Goal: Information Seeking & Learning: Learn about a topic

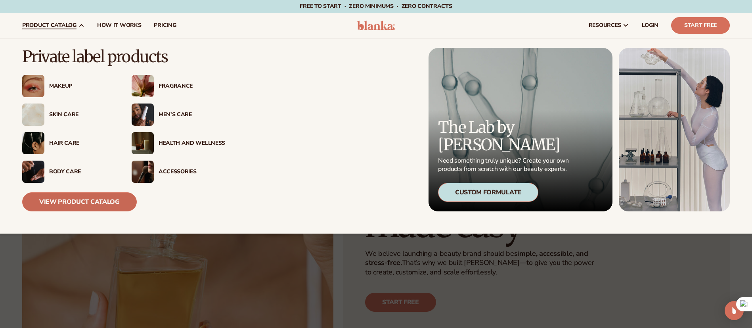
click at [90, 195] on link "View Product Catalog" at bounding box center [79, 201] width 115 height 19
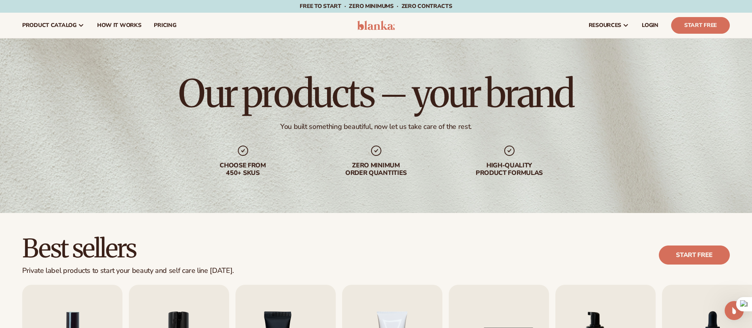
drag, startPoint x: 761, startPoint y: 35, endPoint x: 748, endPoint y: -23, distance: 59.7
click at [748, 0] on html "Skip to content Free to start · ZERO minimums · ZERO contracts · Free to start …" at bounding box center [376, 164] width 752 height 328
click at [162, 21] on link "pricing" at bounding box center [165, 25] width 35 height 25
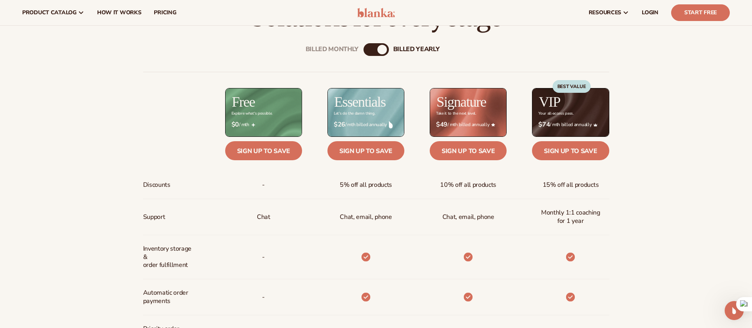
scroll to position [295, 0]
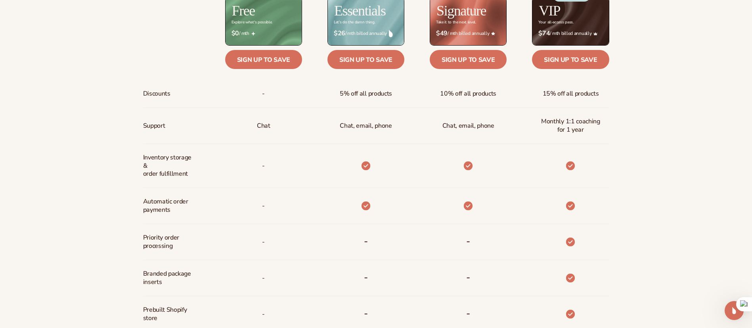
drag, startPoint x: 760, startPoint y: 45, endPoint x: 758, endPoint y: 119, distance: 73.4
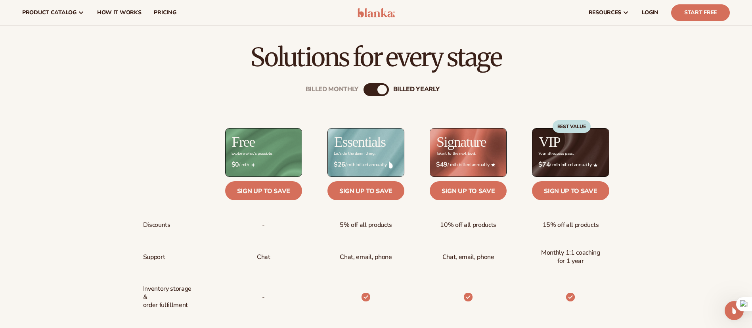
scroll to position [274, 0]
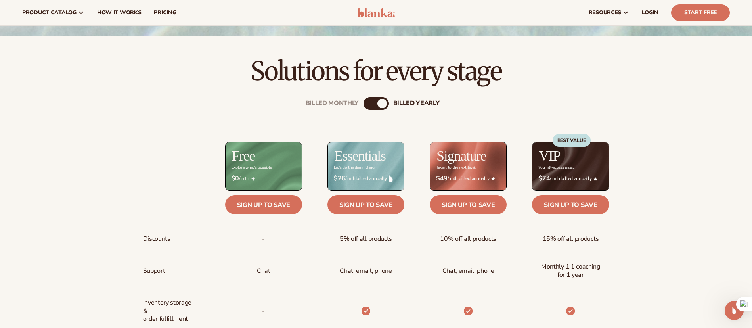
click at [579, 159] on div "BEST VALUE" at bounding box center [572, 158] width 38 height 48
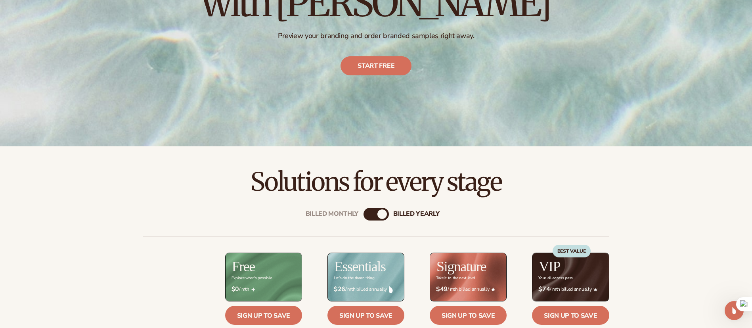
scroll to position [0, 0]
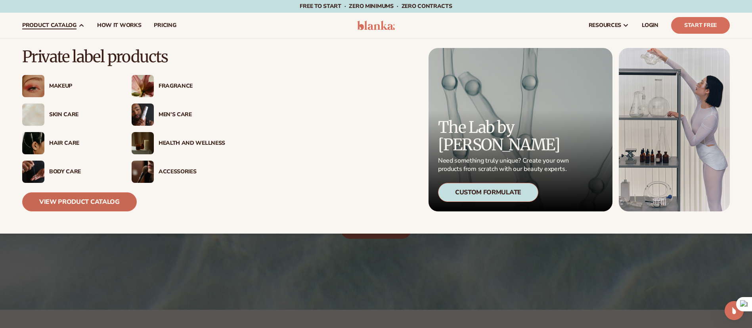
click at [97, 204] on link "View Product Catalog" at bounding box center [79, 201] width 115 height 19
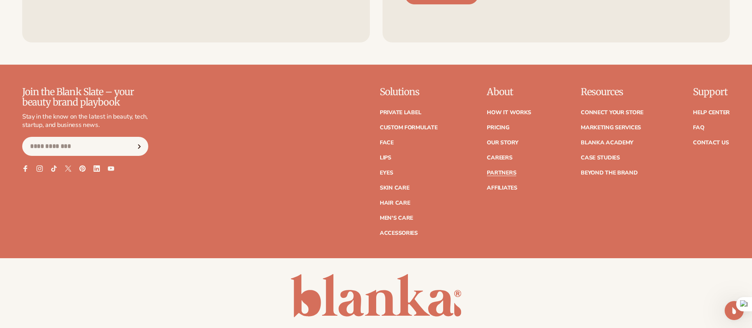
scroll to position [1451, 0]
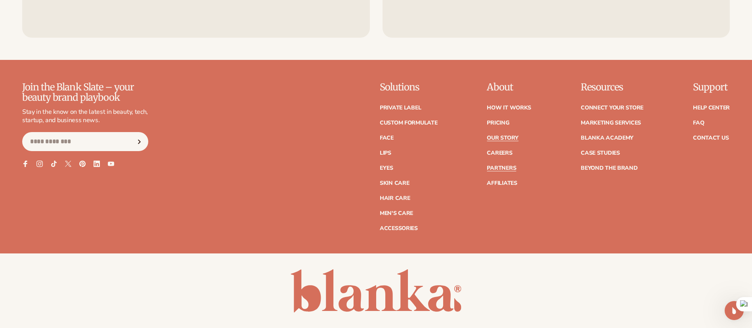
click at [500, 137] on link "Our Story" at bounding box center [502, 138] width 31 height 6
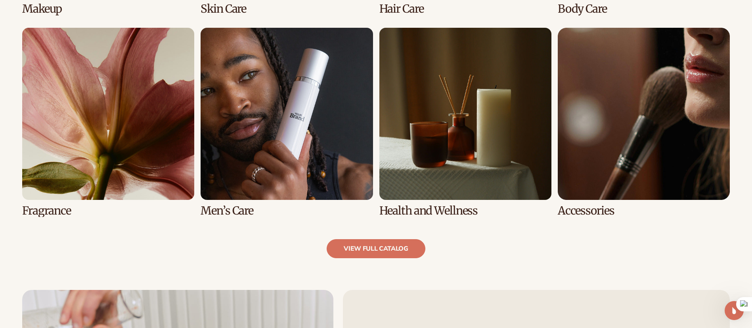
scroll to position [810, 0]
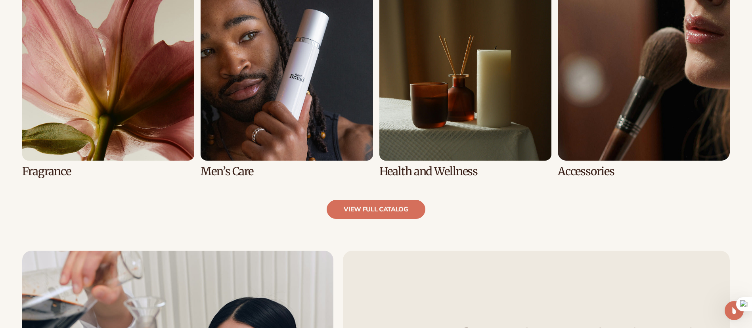
click at [501, 93] on link "7 / 8" at bounding box center [466, 82] width 172 height 189
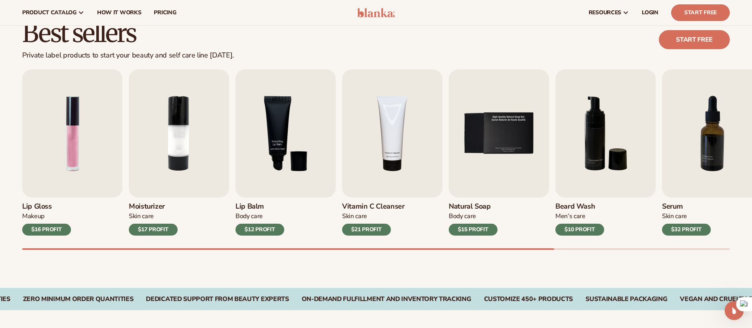
scroll to position [113, 0]
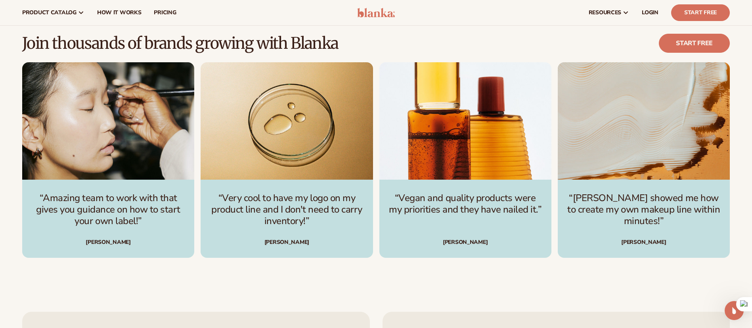
scroll to position [2076, 0]
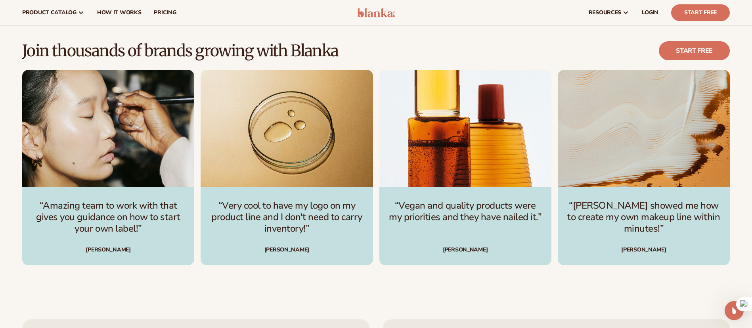
drag, startPoint x: 0, startPoint y: 0, endPoint x: 758, endPoint y: 257, distance: 800.5
click at [455, 205] on p "“Vegan and quality products were my priorities and they have nailed it.”" at bounding box center [465, 211] width 153 height 23
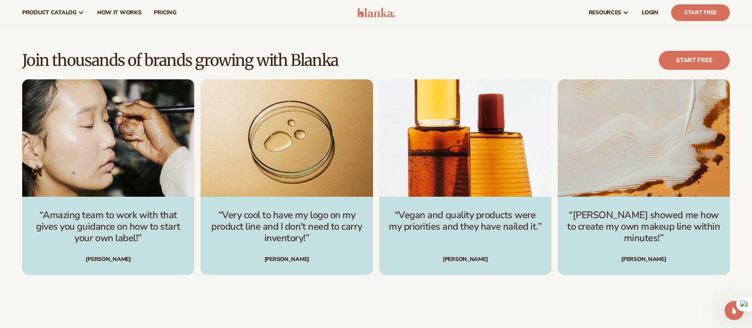
scroll to position [2029, 0]
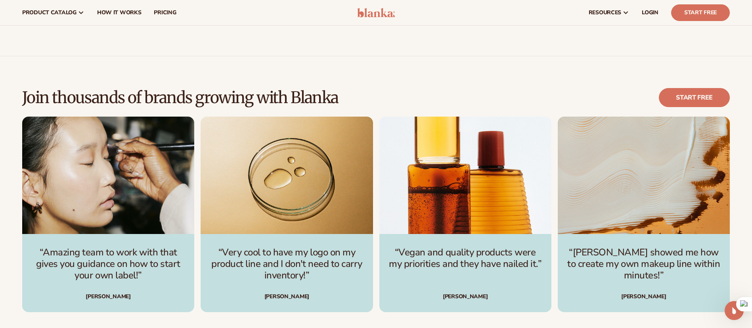
click at [281, 247] on p "“Very cool to have my logo on my product line and I don't need to carry invento…" at bounding box center [286, 264] width 153 height 34
click at [107, 294] on div "[PERSON_NAME]" at bounding box center [108, 297] width 153 height 6
